Goal: Check status: Check status

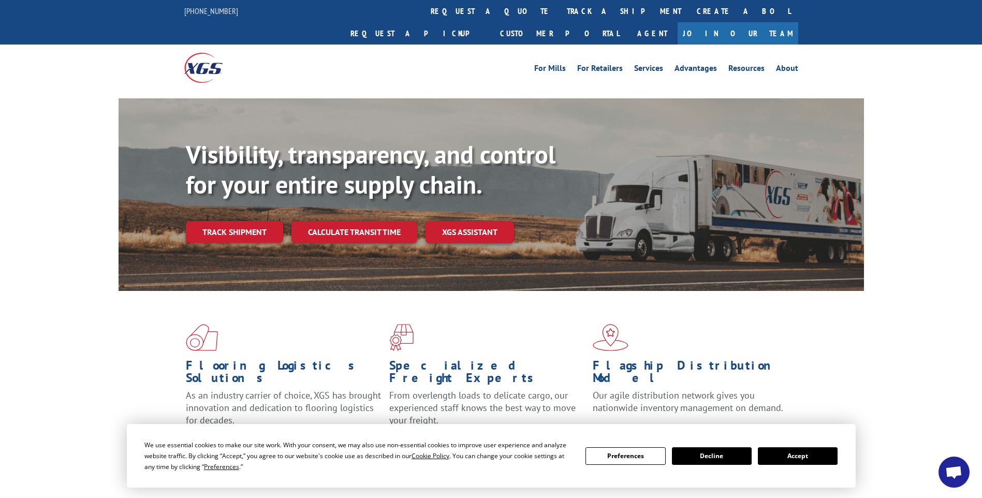
click at [781, 456] on button "Accept" at bounding box center [798, 456] width 80 height 18
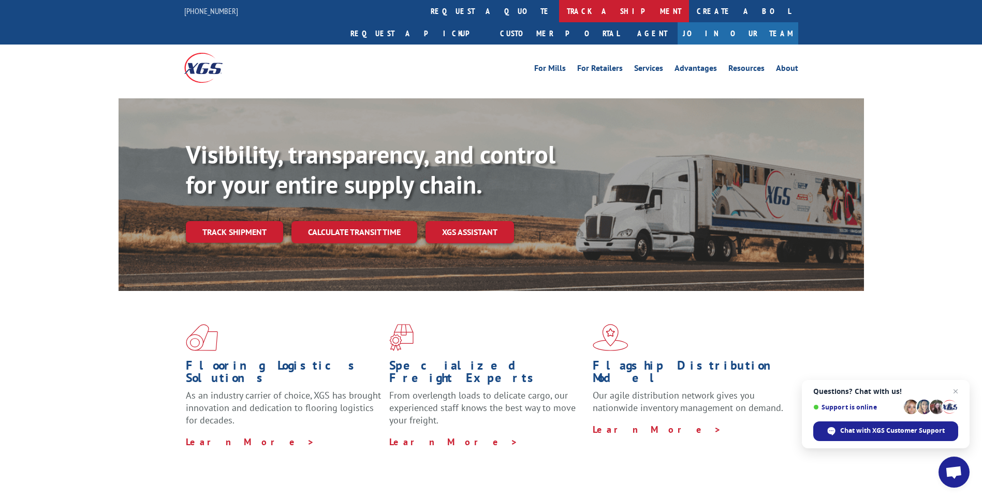
click at [559, 9] on link "track a shipment" at bounding box center [624, 11] width 130 height 22
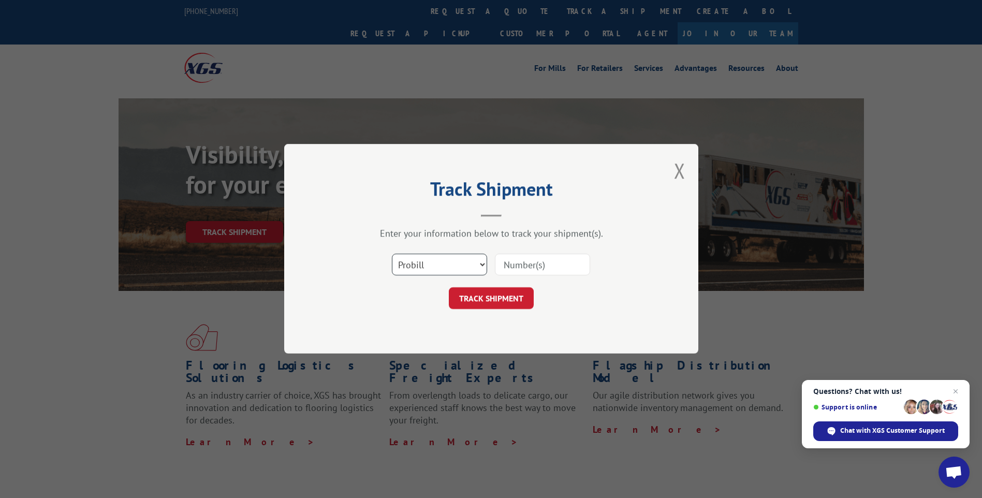
click at [479, 263] on select "Select category... Probill BOL PO" at bounding box center [439, 265] width 95 height 22
click at [392, 254] on select "Select category... Probill BOL PO" at bounding box center [439, 265] width 95 height 22
click at [507, 269] on input at bounding box center [542, 265] width 95 height 22
paste input "17592142"
type input "17592142"
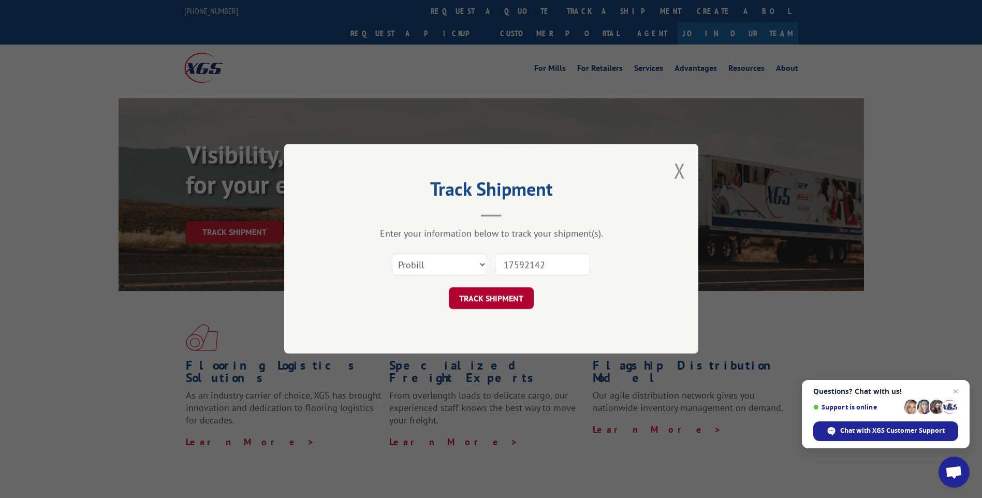
click at [514, 295] on button "TRACK SHIPMENT" at bounding box center [491, 299] width 85 height 22
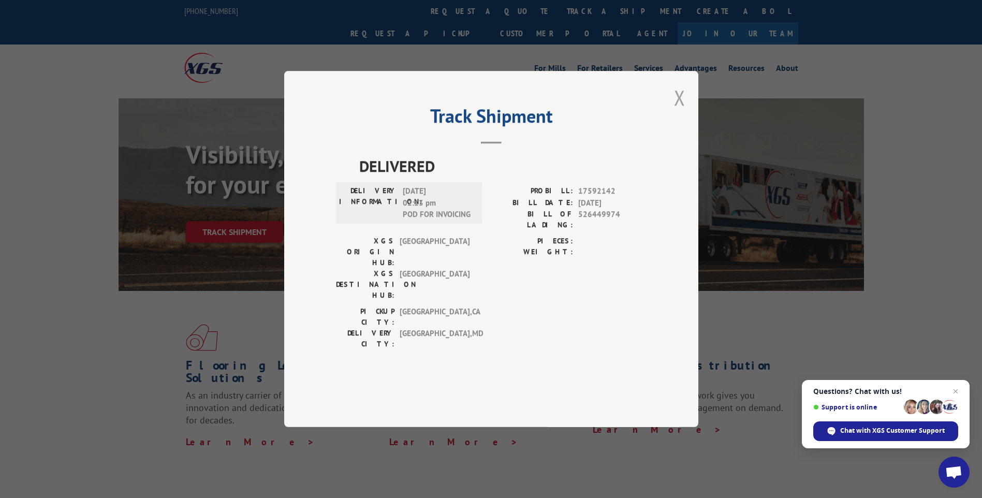
click at [680, 111] on button "Close modal" at bounding box center [679, 97] width 11 height 27
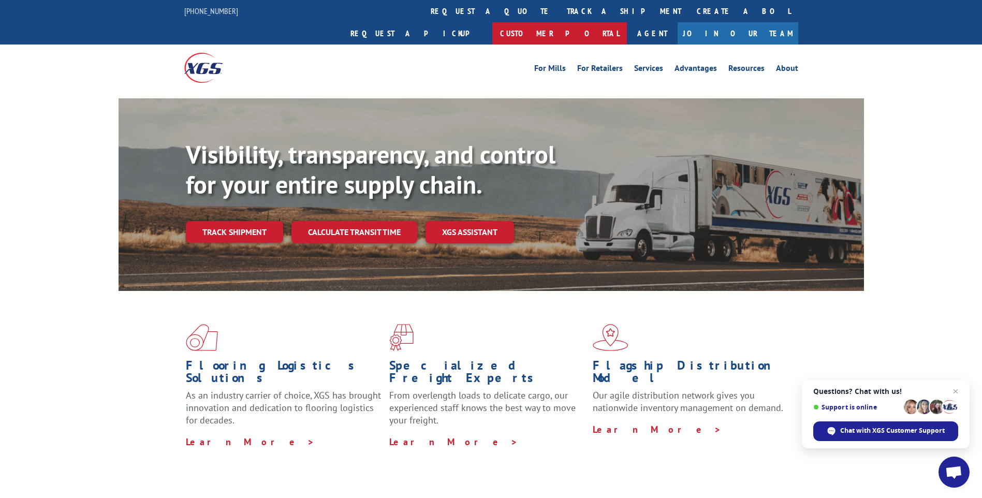
click at [627, 22] on link "Customer Portal" at bounding box center [559, 33] width 135 height 22
